Goal: Check status: Check status

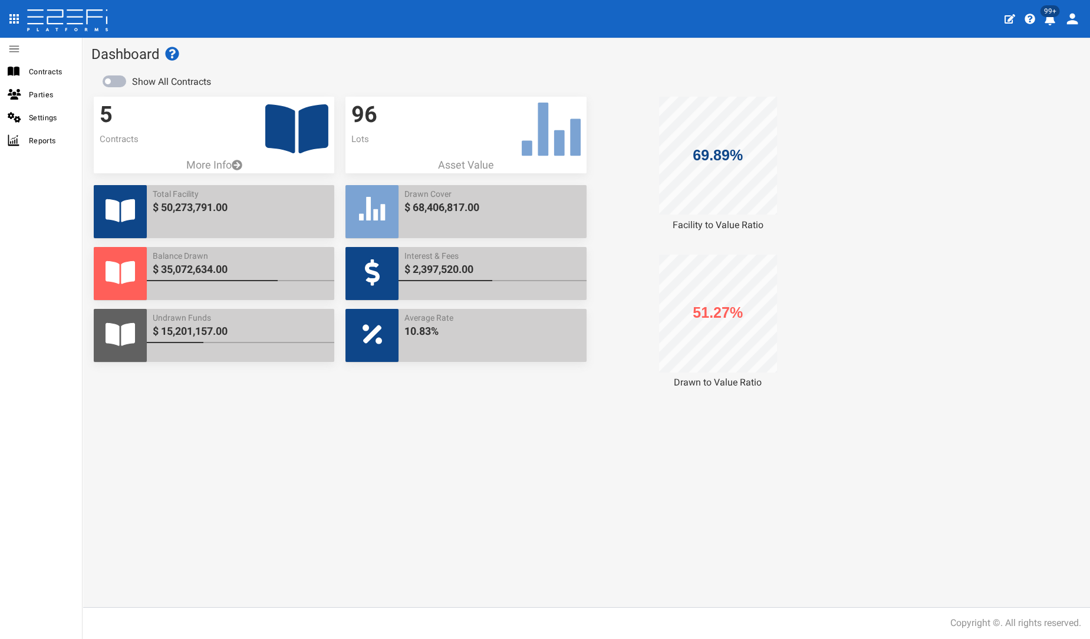
click at [283, 130] on icon at bounding box center [296, 128] width 63 height 49
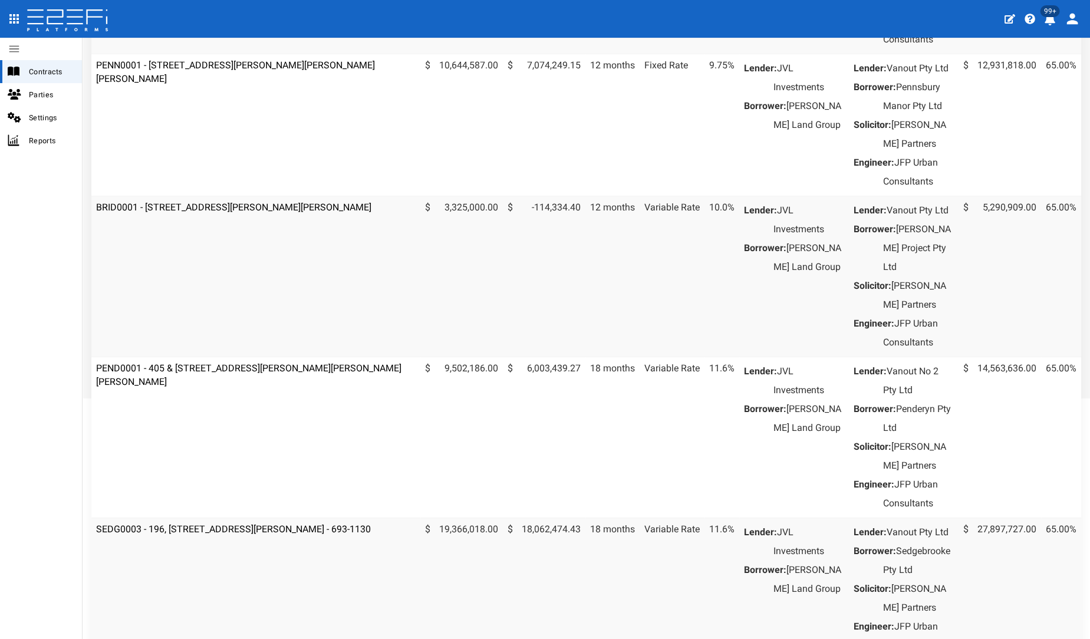
scroll to position [342, 0]
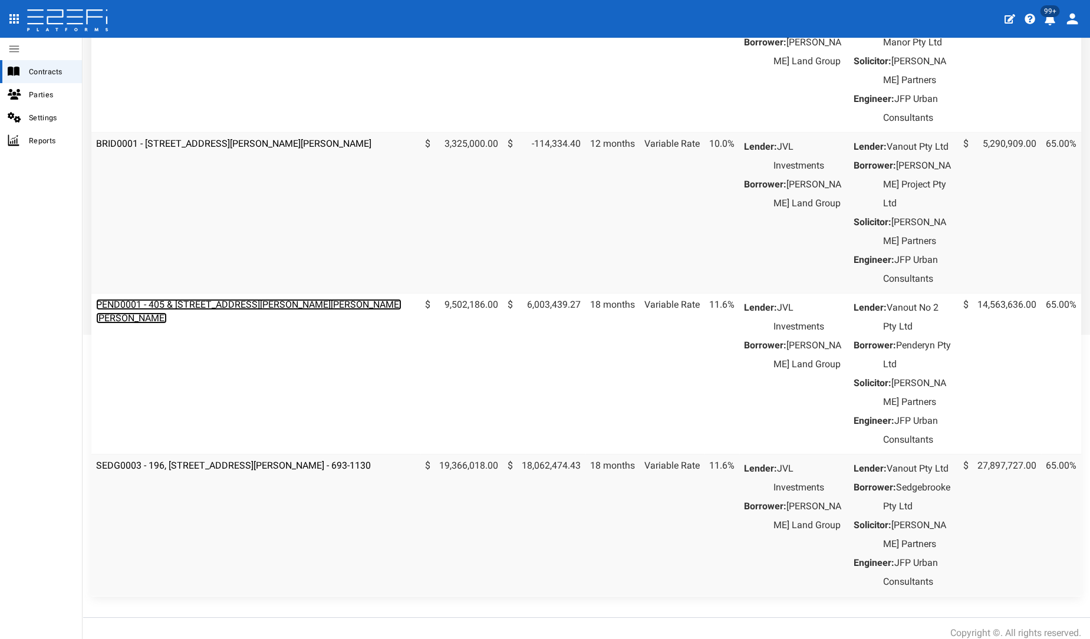
click at [210, 324] on link "PEND0001 - 405 & [STREET_ADDRESS][PERSON_NAME][PERSON_NAME][PERSON_NAME]" at bounding box center [248, 311] width 305 height 25
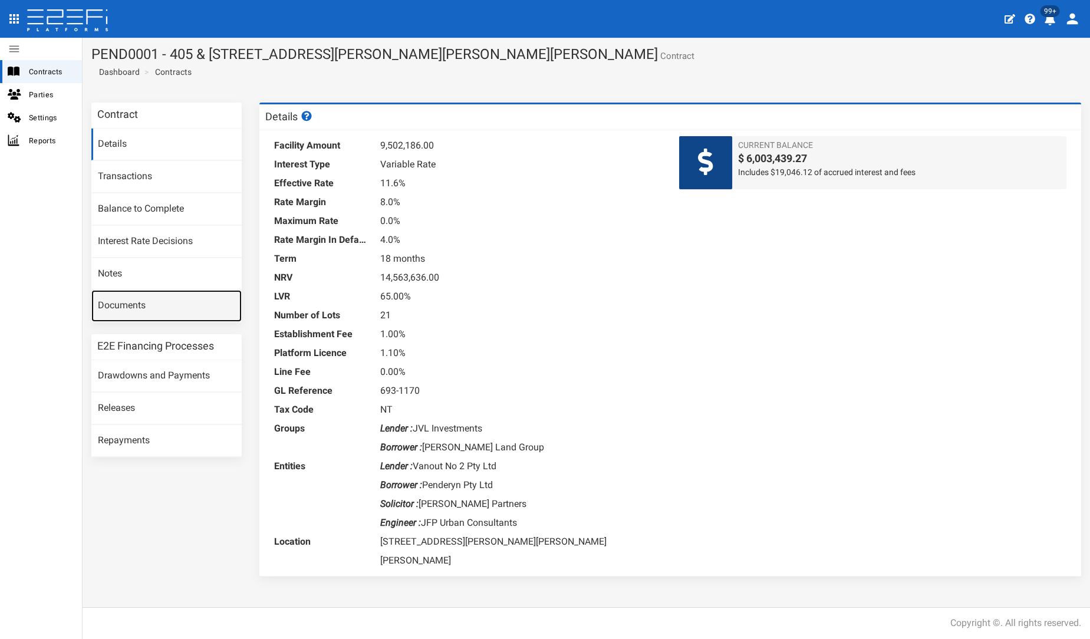
click at [172, 297] on link "Documents" at bounding box center [166, 306] width 150 height 32
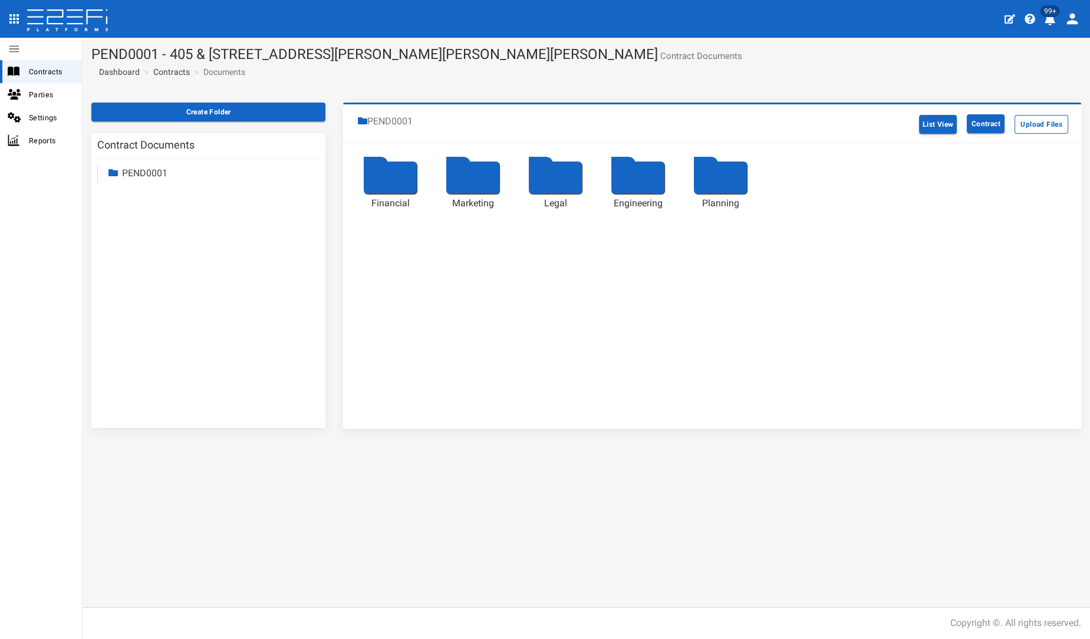
click at [388, 172] on div at bounding box center [390, 178] width 53 height 32
click at [624, 185] on div at bounding box center [637, 178] width 53 height 32
click at [641, 180] on div at bounding box center [637, 178] width 53 height 32
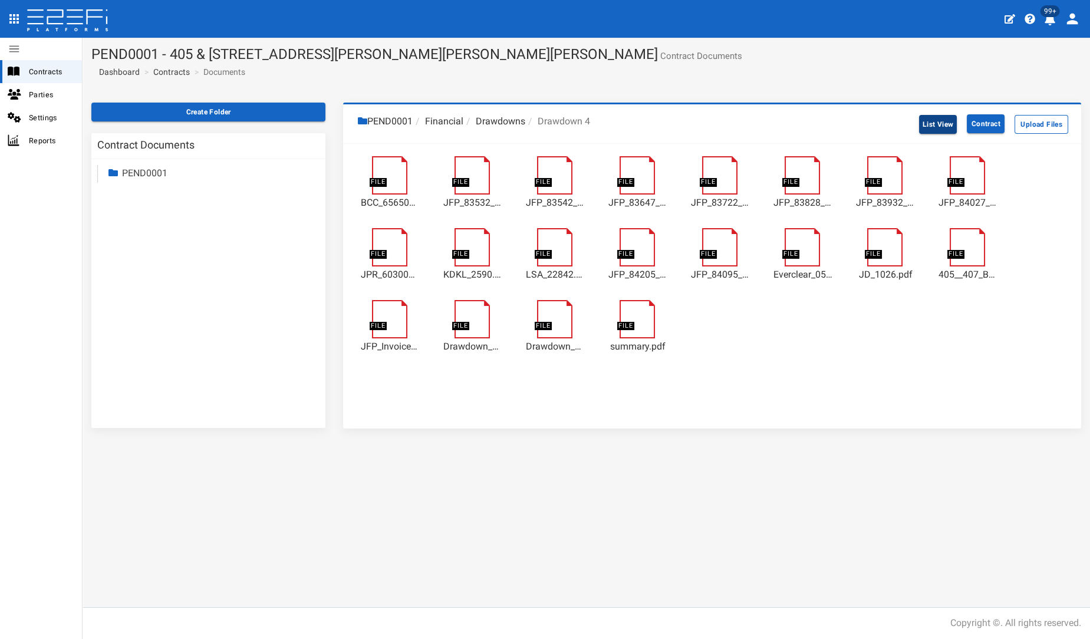
click at [934, 121] on button "List View" at bounding box center [938, 124] width 38 height 19
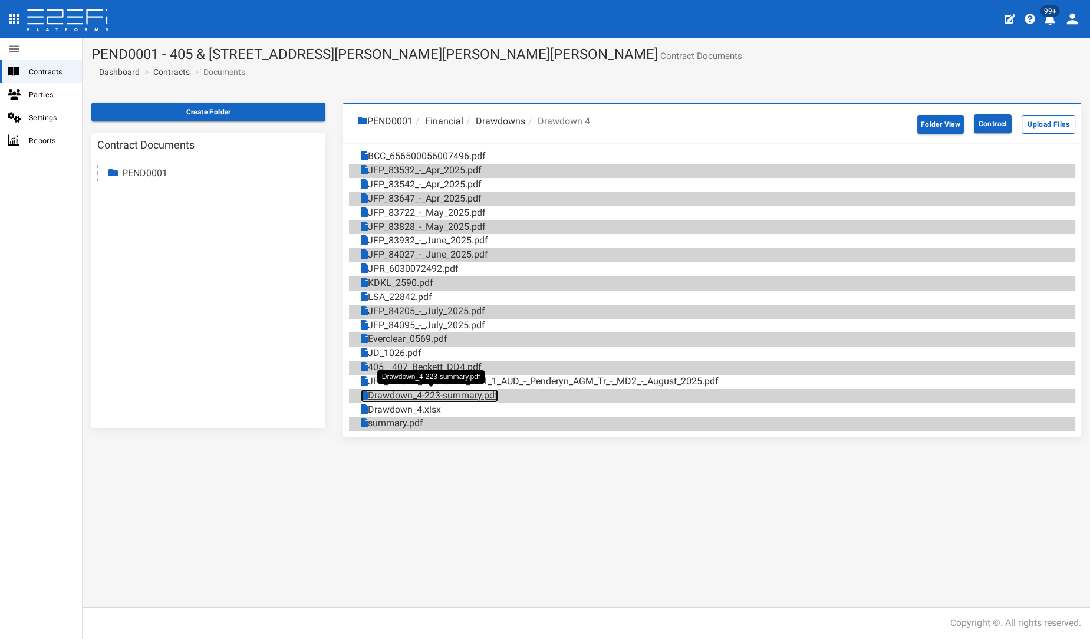
click at [383, 391] on link "Drawdown_4-223-summary.pdf" at bounding box center [429, 396] width 137 height 14
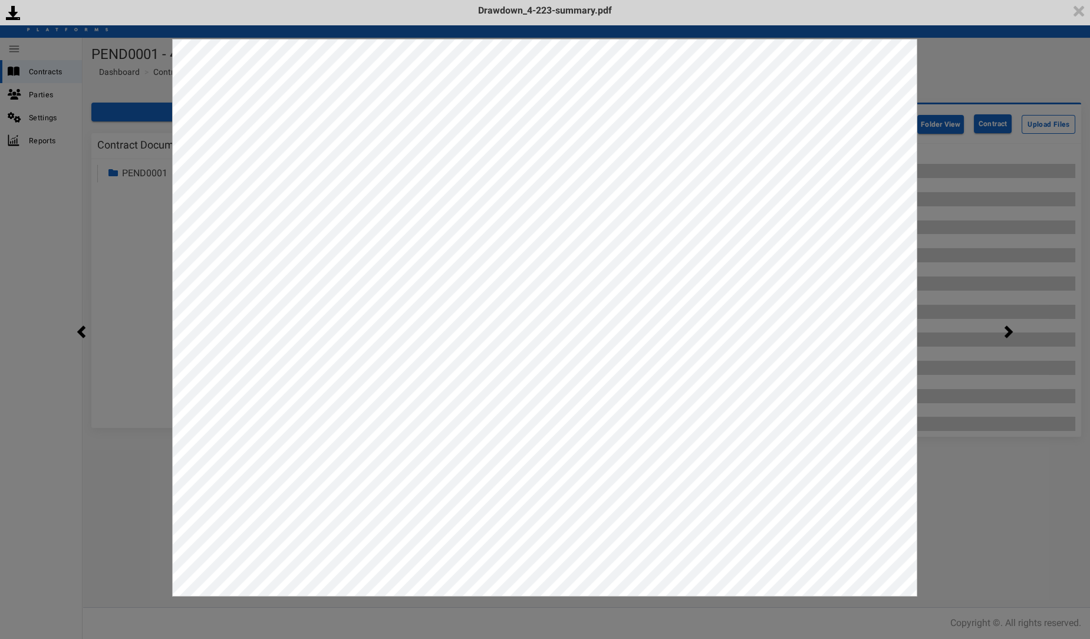
click at [101, 400] on div "<p>Your browser does not support iframes.</p><script type="text/javascript">ale…" at bounding box center [545, 319] width 1090 height 639
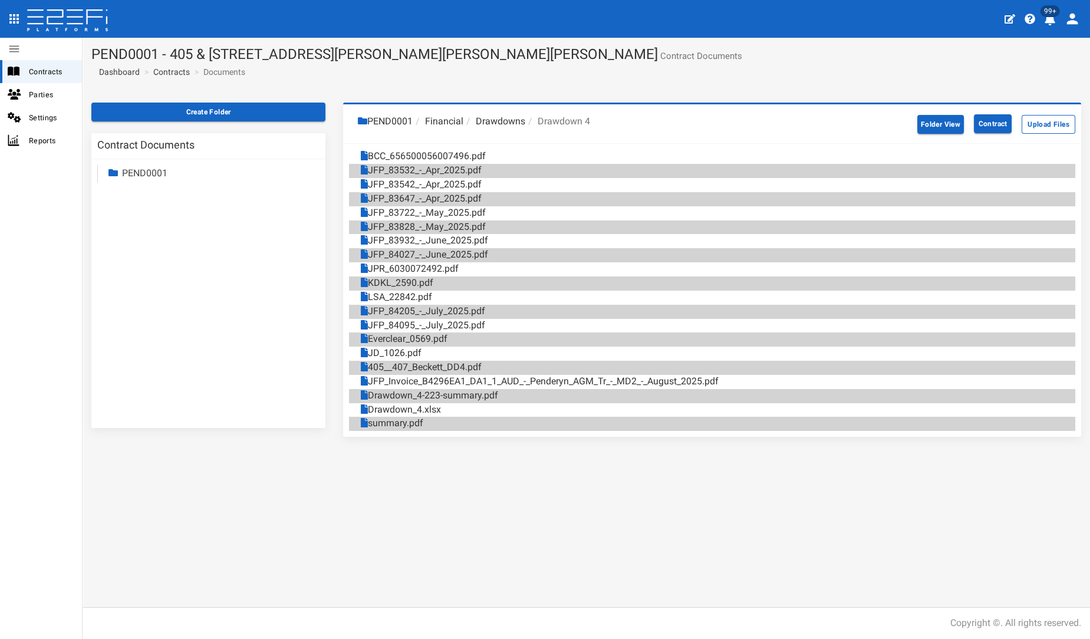
click at [485, 122] on li "Drawdowns" at bounding box center [494, 122] width 62 height 14
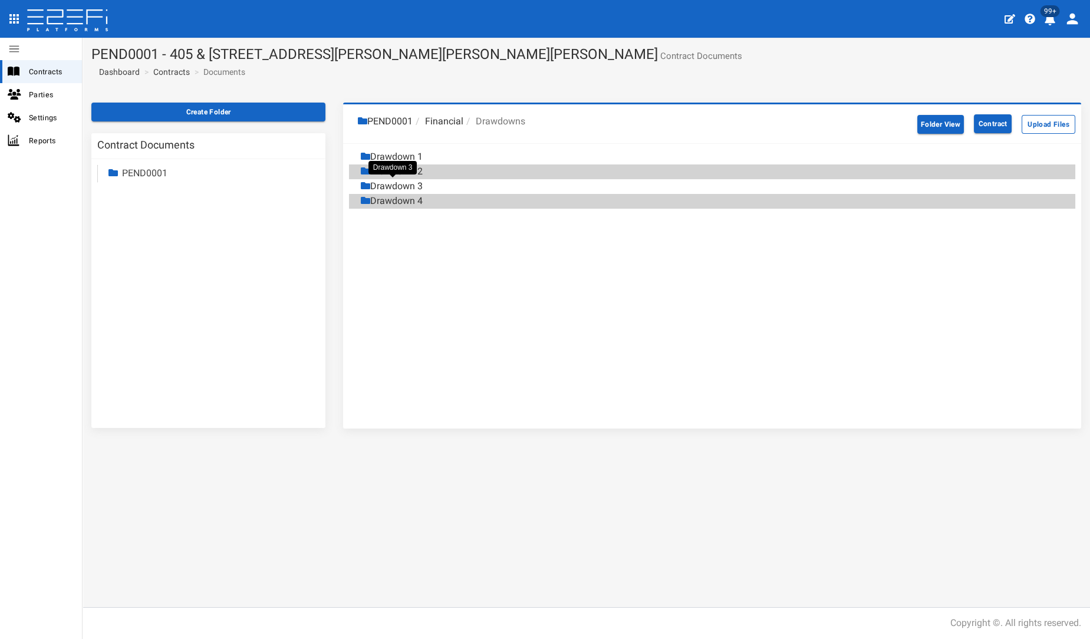
click at [420, 180] on div "Drawdown 3" at bounding box center [392, 187] width 62 height 14
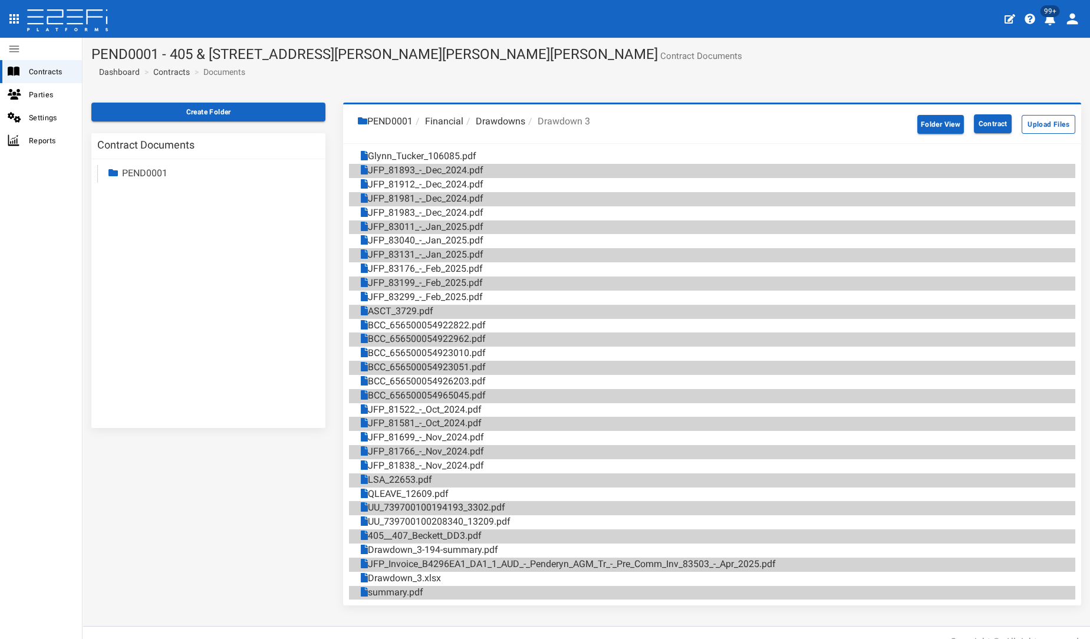
click at [257, 460] on div "Create Folder Contract Documents PEND0001 Financial Marketing Legal Engineering…" at bounding box center [586, 360] width 1007 height 515
click at [399, 548] on link "Drawdown_3-194-summary.pdf" at bounding box center [429, 551] width 137 height 14
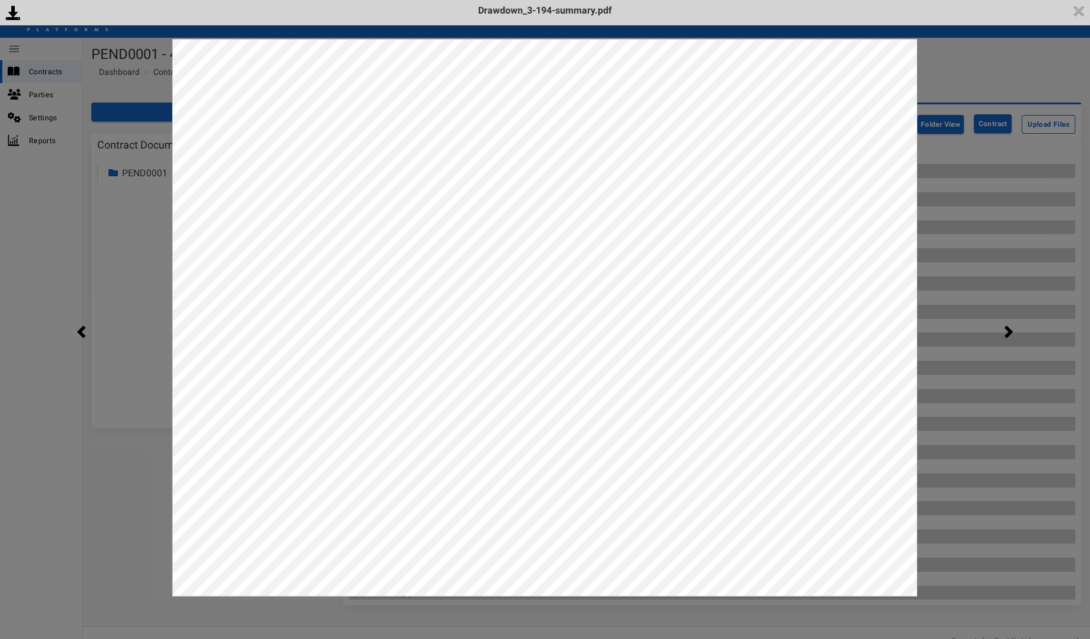
click at [961, 65] on div "<p>Your browser does not support iframes.</p><script type="text/javascript">ale…" at bounding box center [545, 319] width 1090 height 639
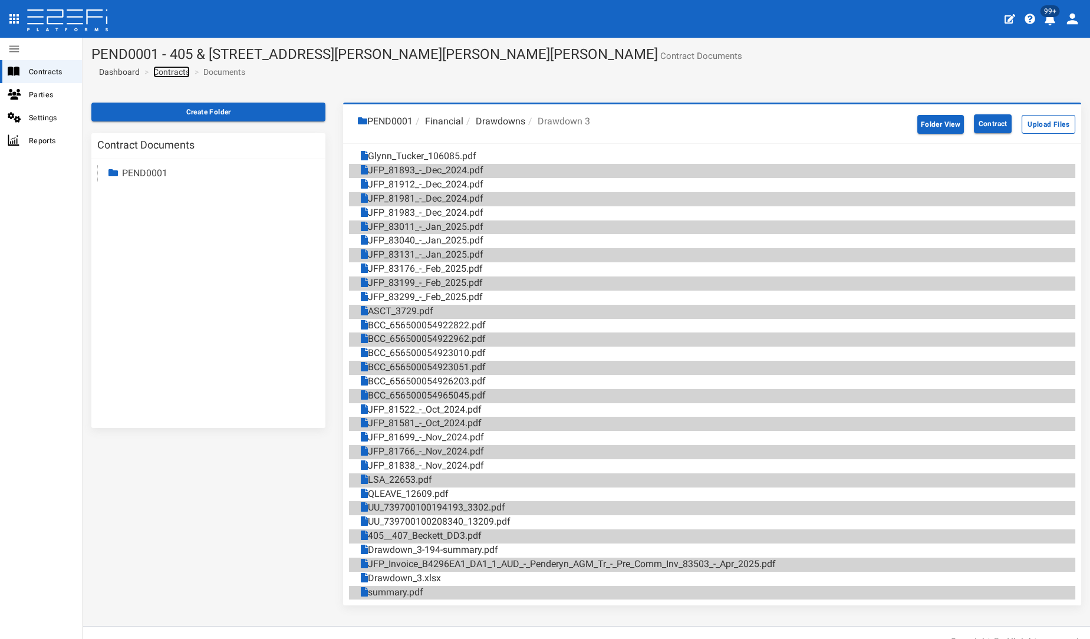
click at [162, 73] on link "Contracts" at bounding box center [171, 72] width 37 height 12
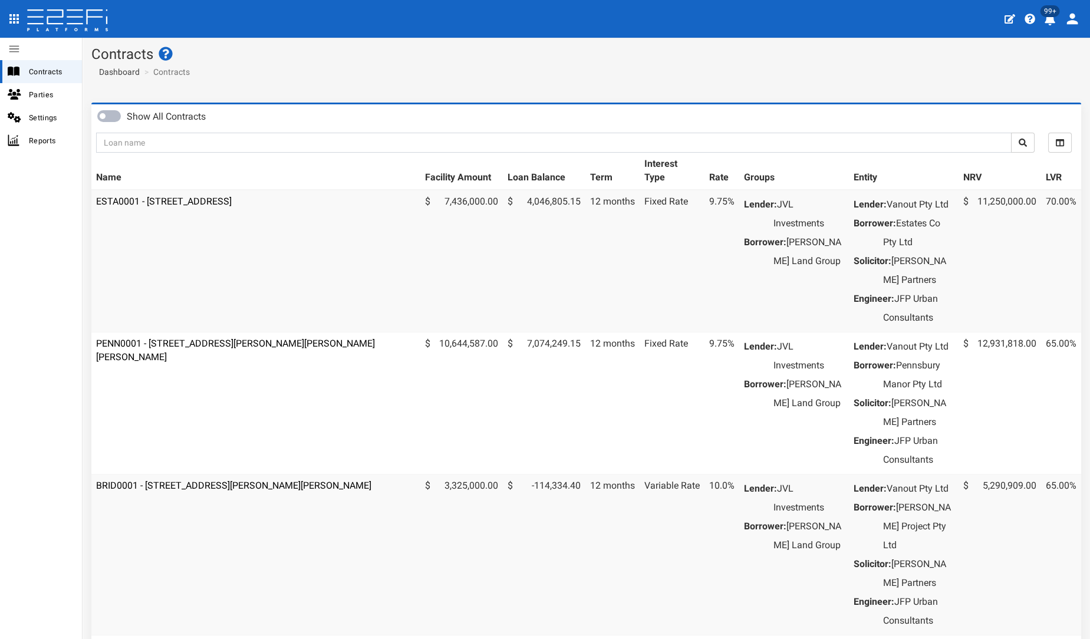
scroll to position [207, 0]
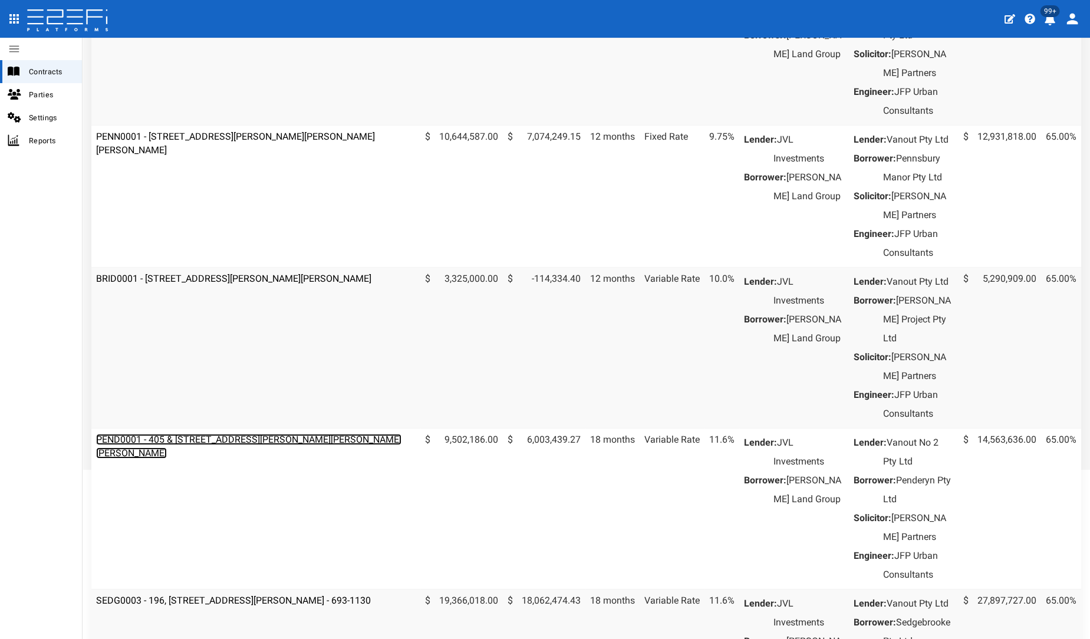
click at [167, 459] on link "PEND0001 - 405 & [STREET_ADDRESS][PERSON_NAME][PERSON_NAME][PERSON_NAME]" at bounding box center [248, 446] width 305 height 25
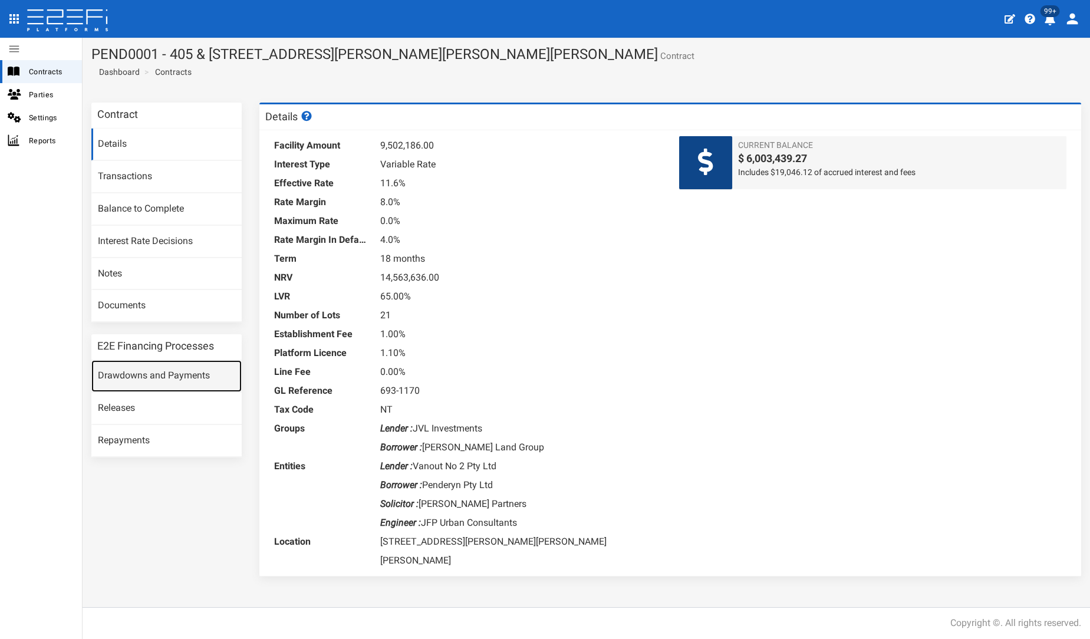
click at [195, 371] on link "Drawdowns and Payments" at bounding box center [166, 376] width 150 height 32
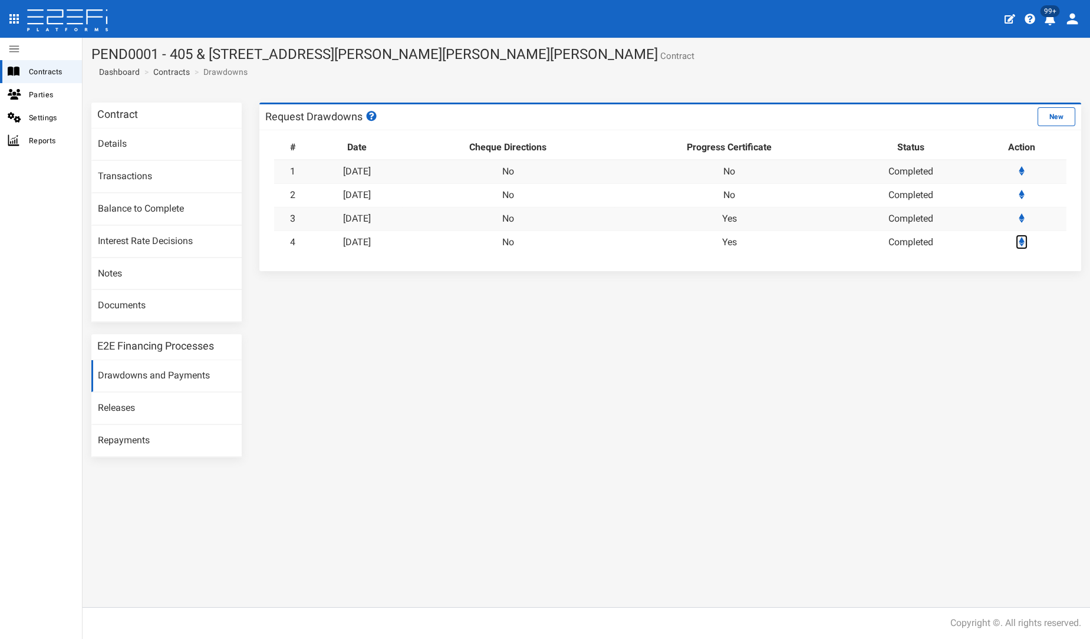
click at [1025, 242] on icon at bounding box center [1022, 241] width 6 height 9
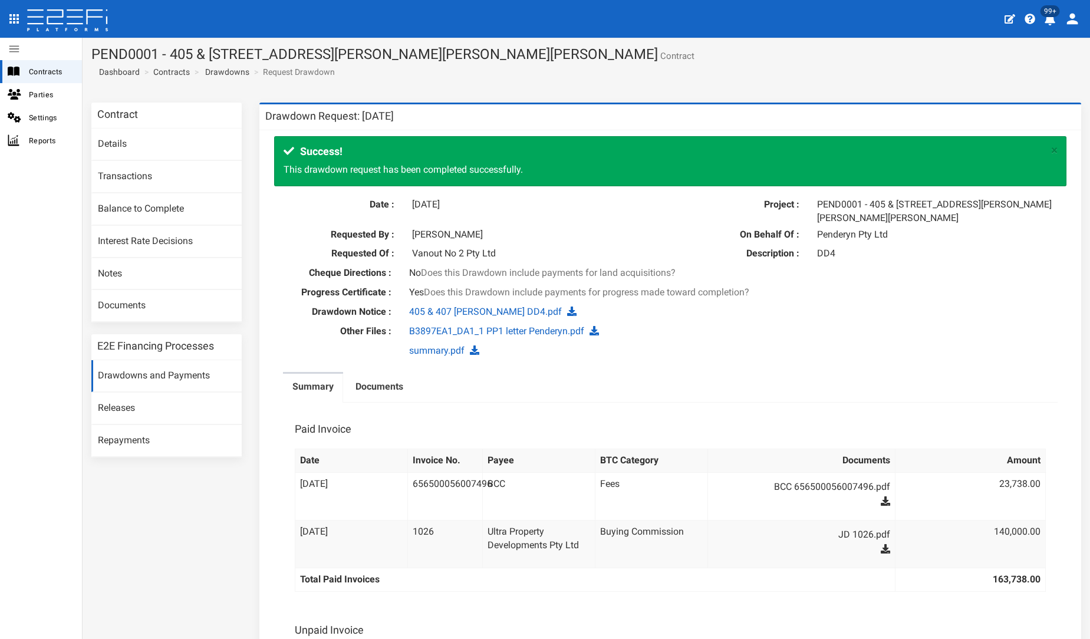
click at [128, 113] on h3 "Contract" at bounding box center [117, 114] width 41 height 11
click at [162, 77] on link "Contracts" at bounding box center [171, 72] width 37 height 12
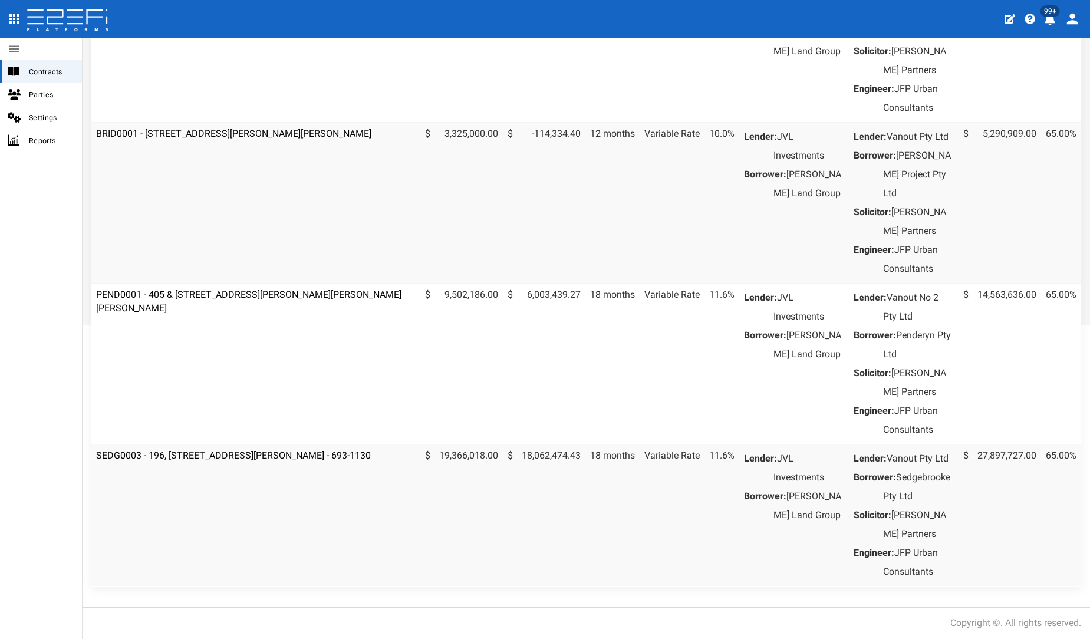
scroll to position [411, 0]
click at [251, 464] on td "SEDG0003 - 196, [STREET_ADDRESS][PERSON_NAME] - 693-1130" at bounding box center [255, 515] width 329 height 142
click at [247, 461] on link "SEDG0003 - 196, [STREET_ADDRESS][PERSON_NAME] - 693-1130" at bounding box center [233, 455] width 275 height 11
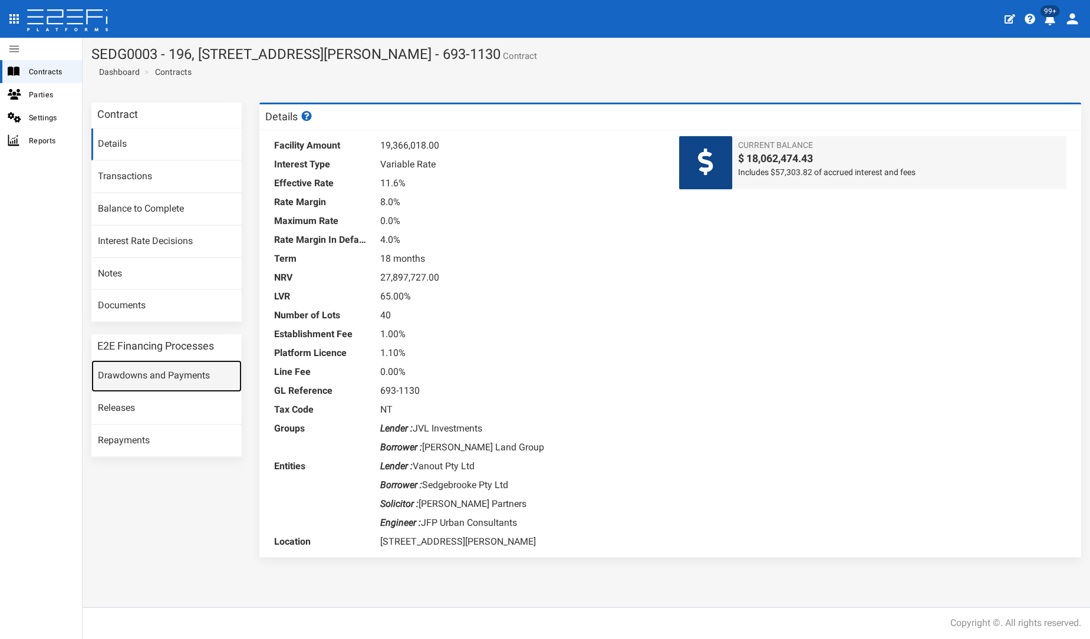
click at [203, 371] on link "Drawdowns and Payments" at bounding box center [166, 376] width 150 height 32
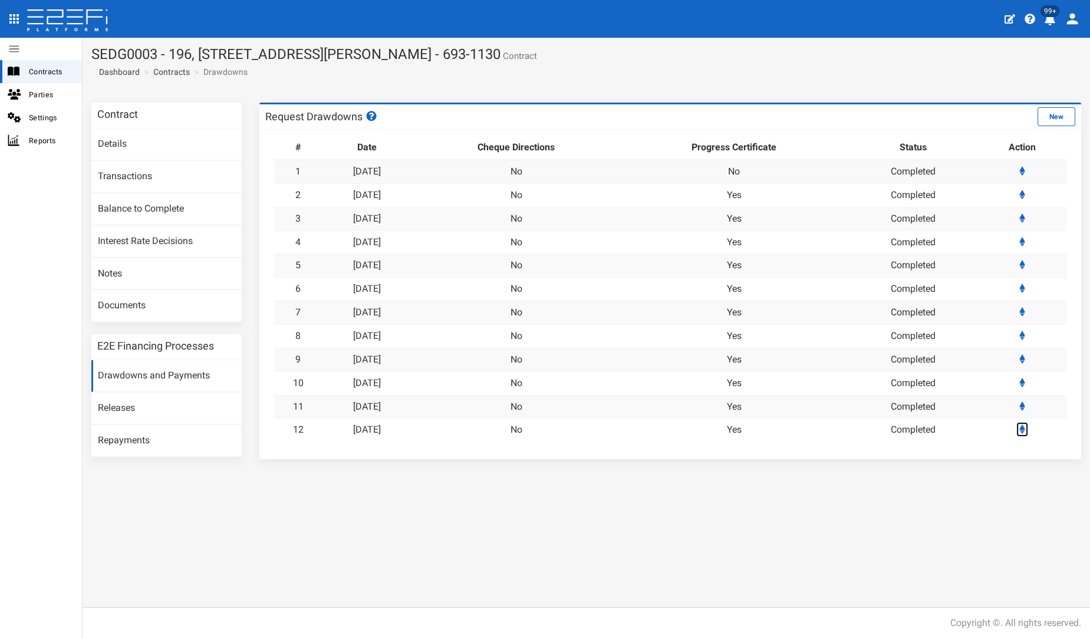
click at [1024, 428] on icon at bounding box center [1023, 428] width 6 height 9
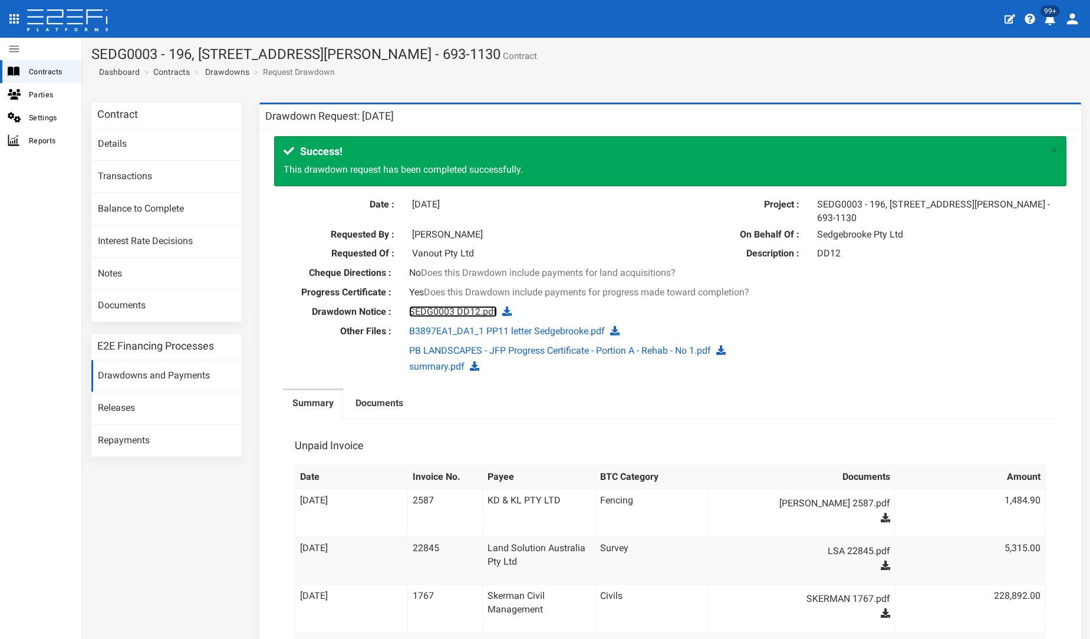
click at [444, 315] on link "SEDG0003 DD12.pdf" at bounding box center [453, 311] width 88 height 11
click at [1069, 18] on icon "profile" at bounding box center [1072, 19] width 17 height 17
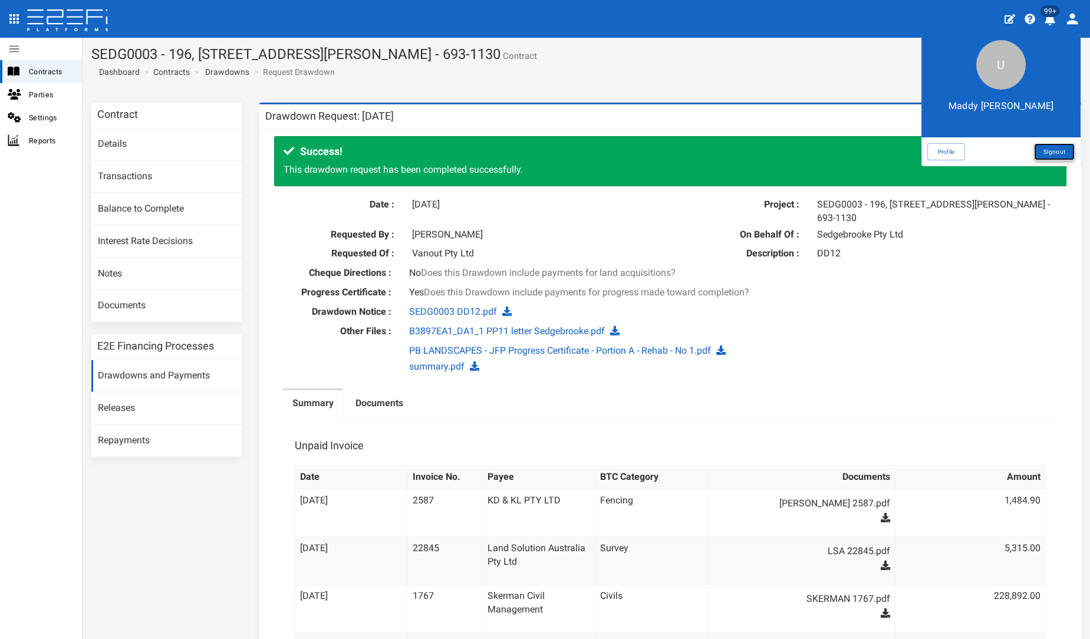
click at [1040, 147] on link "Signout" at bounding box center [1054, 151] width 41 height 17
